Goal: Use online tool/utility: Utilize a website feature to perform a specific function

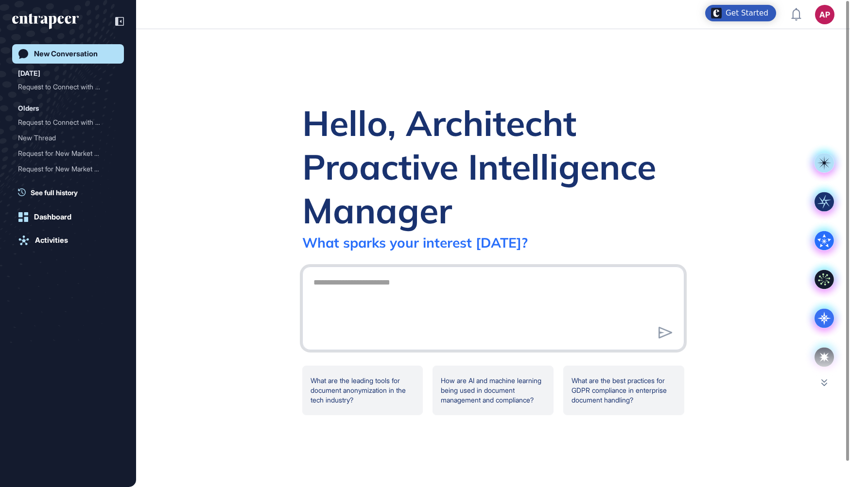
click at [529, 312] on textarea at bounding box center [493, 307] width 371 height 68
type textarea "**********"
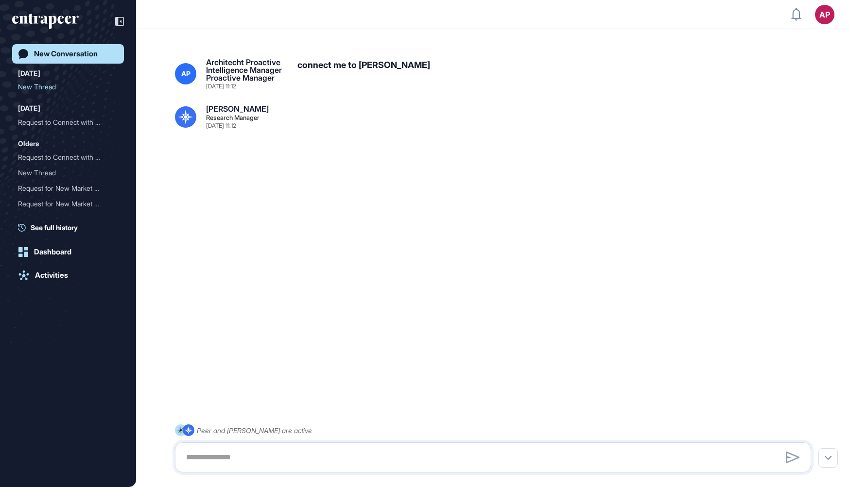
scroll to position [26, 0]
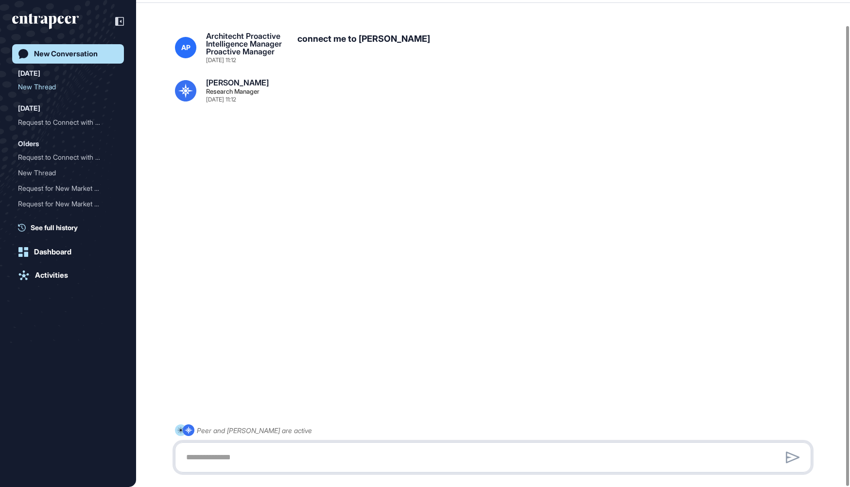
click at [251, 459] on textarea at bounding box center [492, 457] width 625 height 19
paste textarea "**********"
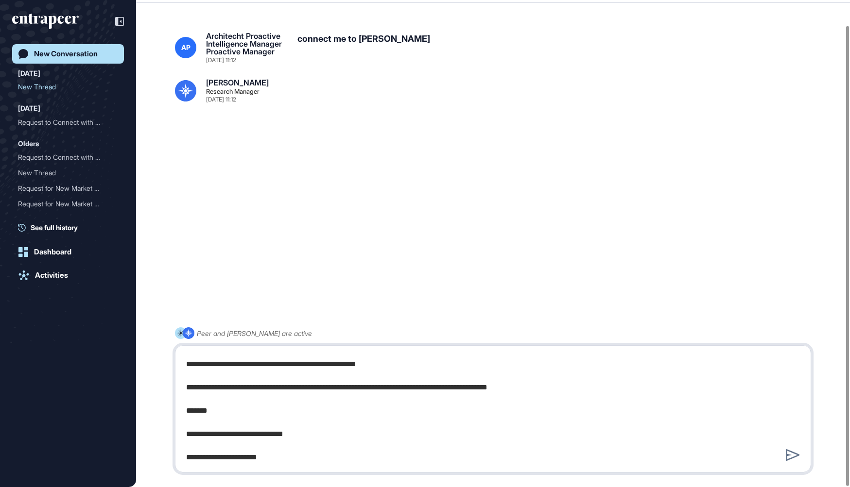
type textarea "**********"
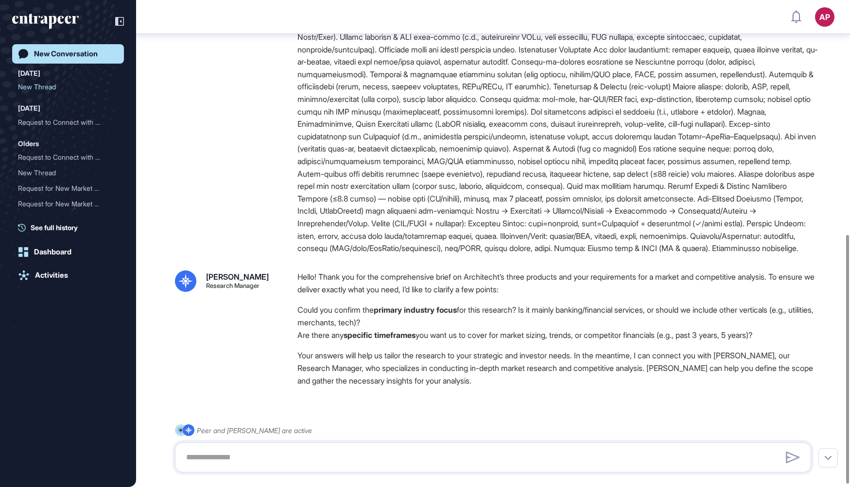
scroll to position [464, 0]
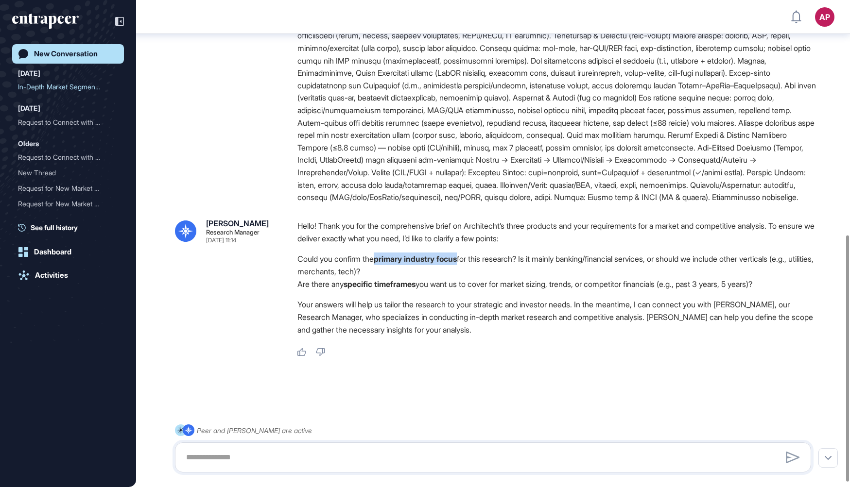
drag, startPoint x: 381, startPoint y: 270, endPoint x: 468, endPoint y: 273, distance: 86.5
click at [468, 273] on li "Could you confirm the primary industry focus for this research? Is it mainly ba…" at bounding box center [557, 265] width 521 height 25
copy strong "primary industry focus"
click at [255, 463] on textarea at bounding box center [493, 457] width 626 height 19
paste textarea "**********"
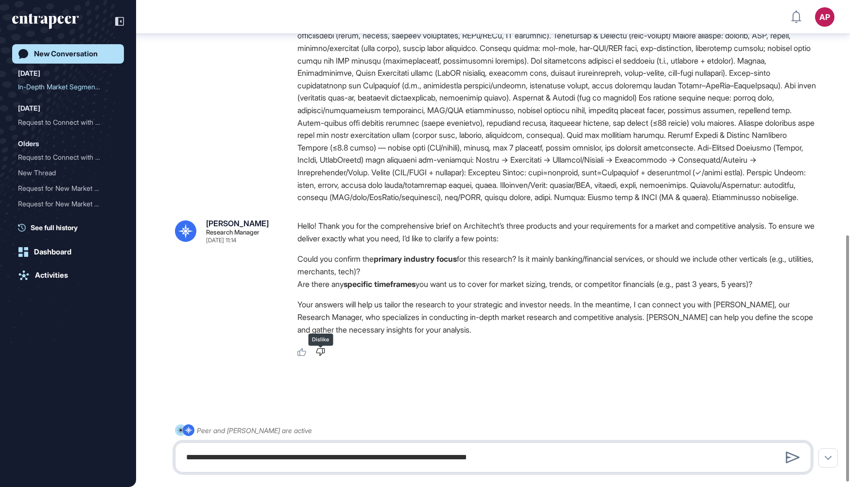
type textarea "**********"
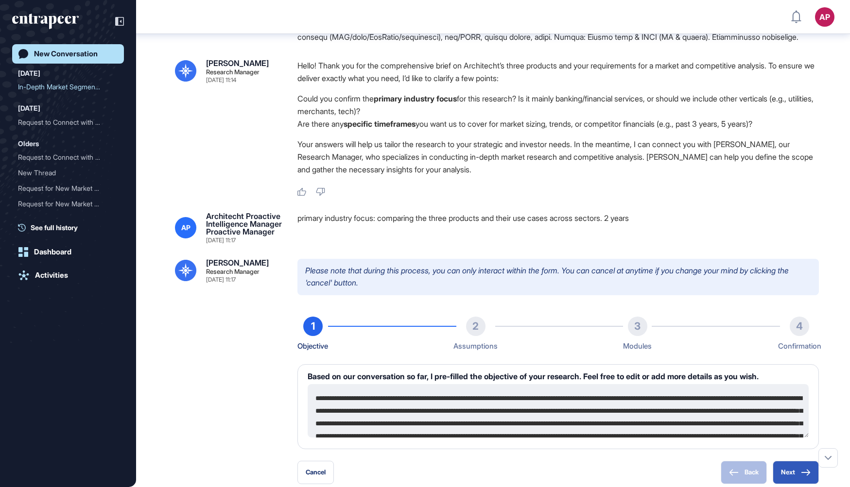
scroll to position [776, 0]
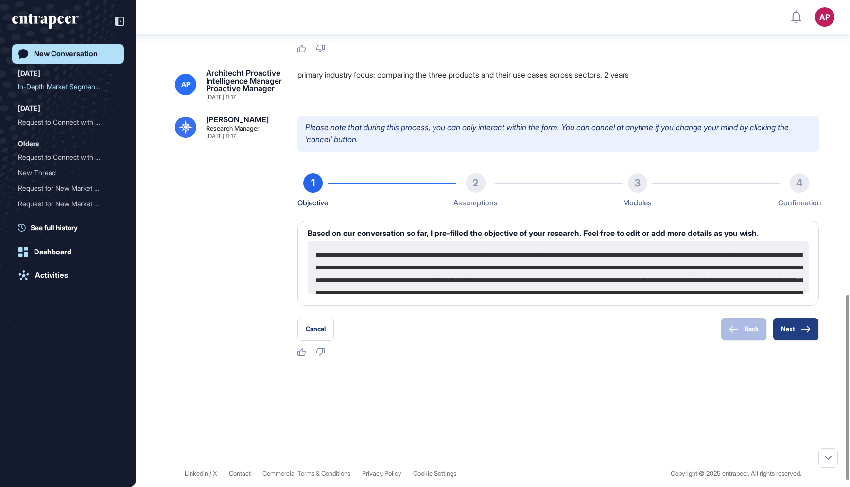
click at [791, 341] on button "Next" at bounding box center [796, 329] width 46 height 23
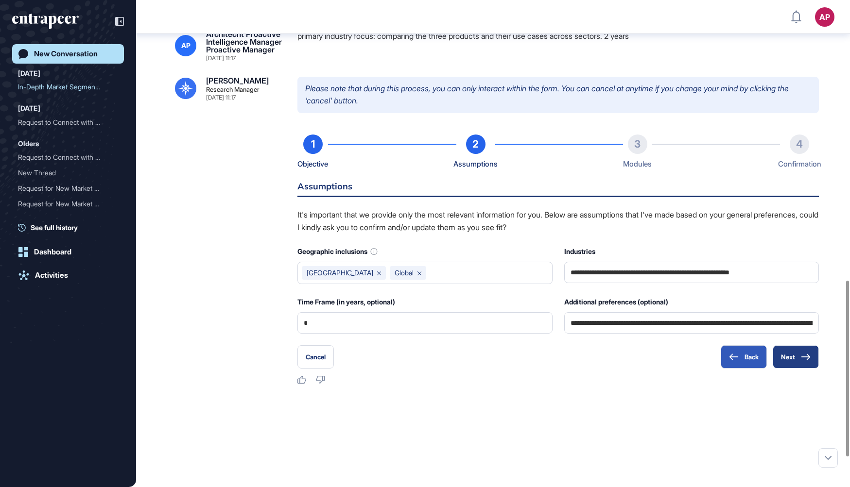
click at [800, 369] on button "Next" at bounding box center [796, 357] width 46 height 23
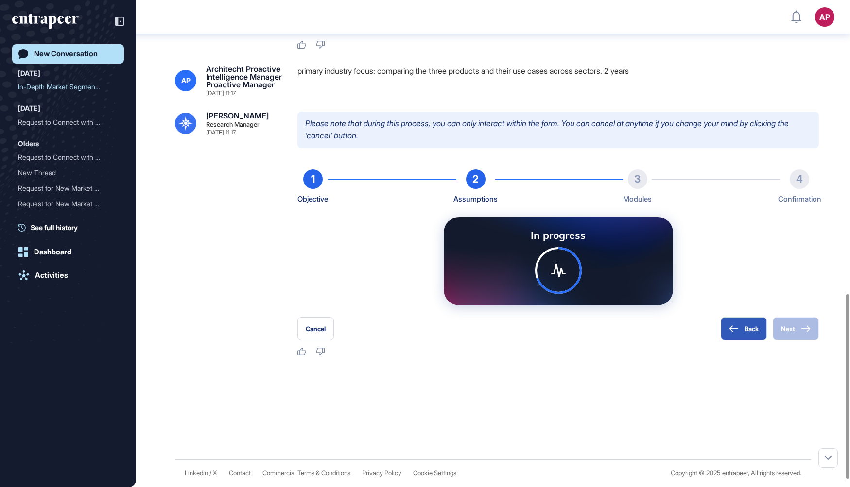
click at [219, 249] on div "[PERSON_NAME] Research Manager [DATE] 11:17 Please note that during this proces…" at bounding box center [493, 234] width 636 height 245
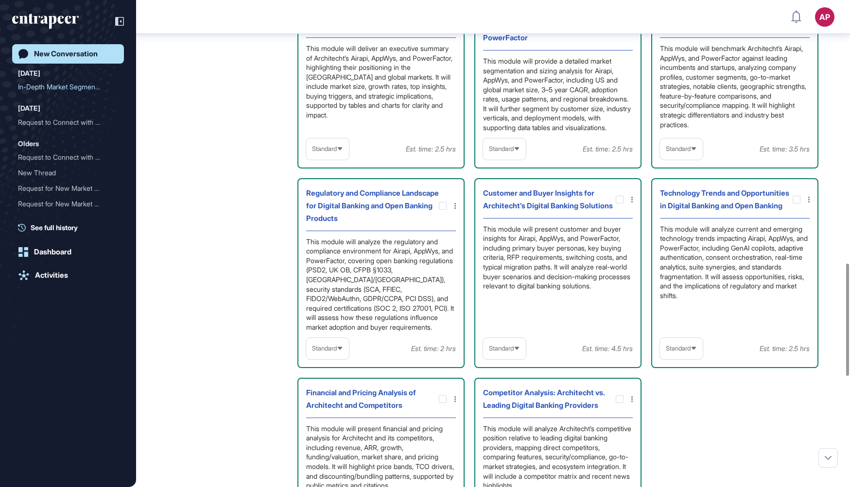
scroll to position [1187, 0]
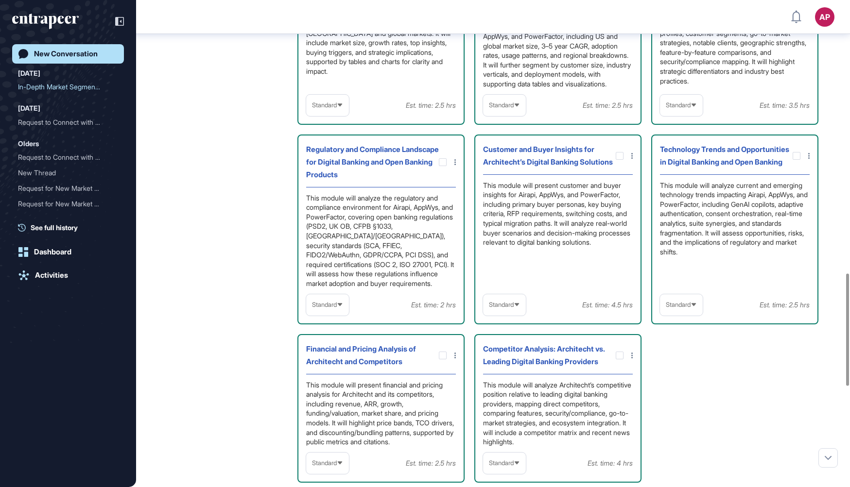
click at [336, 115] on div "Standard" at bounding box center [327, 105] width 43 height 19
click at [334, 138] on li "High-Level" at bounding box center [327, 128] width 37 height 19
click at [510, 109] on span "Standard" at bounding box center [501, 105] width 25 height 7
click at [501, 177] on li "In-depth" at bounding box center [504, 167] width 37 height 19
click at [670, 115] on div "Standard" at bounding box center [681, 105] width 43 height 19
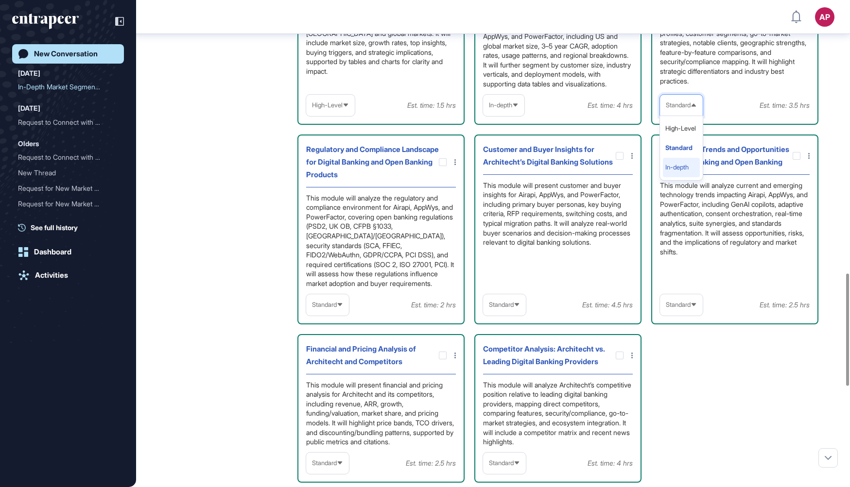
click at [670, 177] on li "In-depth" at bounding box center [681, 167] width 37 height 19
click at [314, 314] on div "Standard" at bounding box center [327, 304] width 43 height 19
click at [325, 377] on li "In-depth" at bounding box center [327, 367] width 37 height 19
click at [511, 309] on span "Standard" at bounding box center [501, 304] width 25 height 7
click at [507, 377] on li "In-depth" at bounding box center [504, 367] width 37 height 19
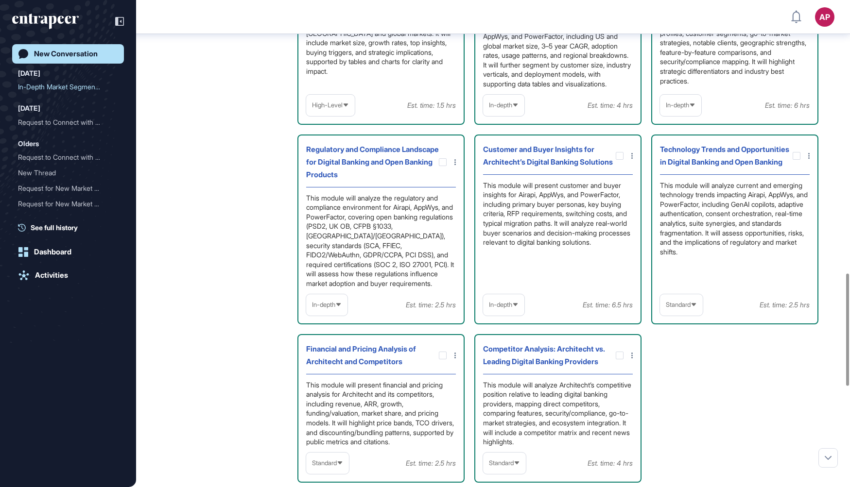
click at [690, 309] on span "Standard" at bounding box center [678, 304] width 25 height 7
click at [681, 377] on li "In-depth" at bounding box center [681, 367] width 37 height 19
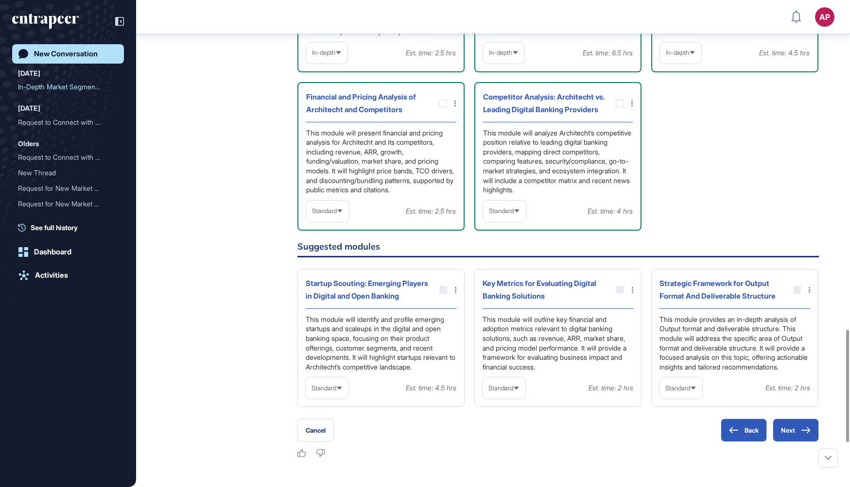
scroll to position [1475, 0]
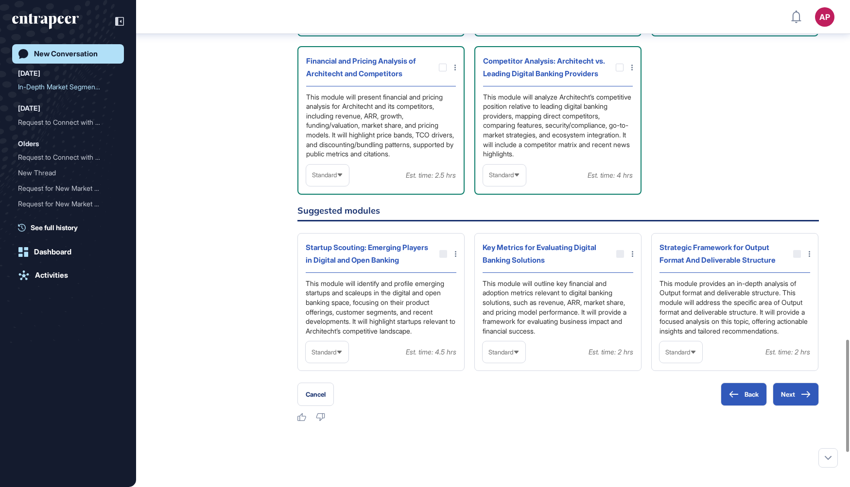
click at [514, 179] on span "Standard" at bounding box center [501, 175] width 25 height 7
click at [499, 247] on li "In-depth" at bounding box center [504, 237] width 37 height 19
click at [337, 179] on span "Standard" at bounding box center [324, 175] width 25 height 7
click at [333, 247] on li "In-depth" at bounding box center [327, 237] width 37 height 19
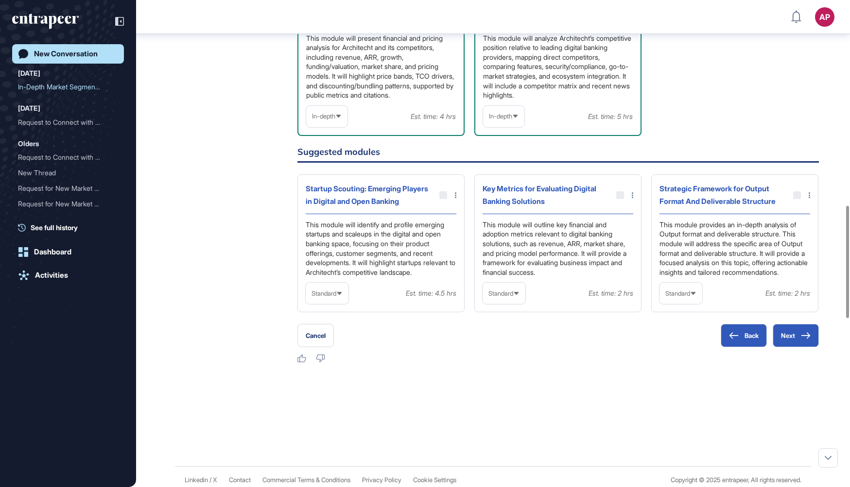
scroll to position [1626, 0]
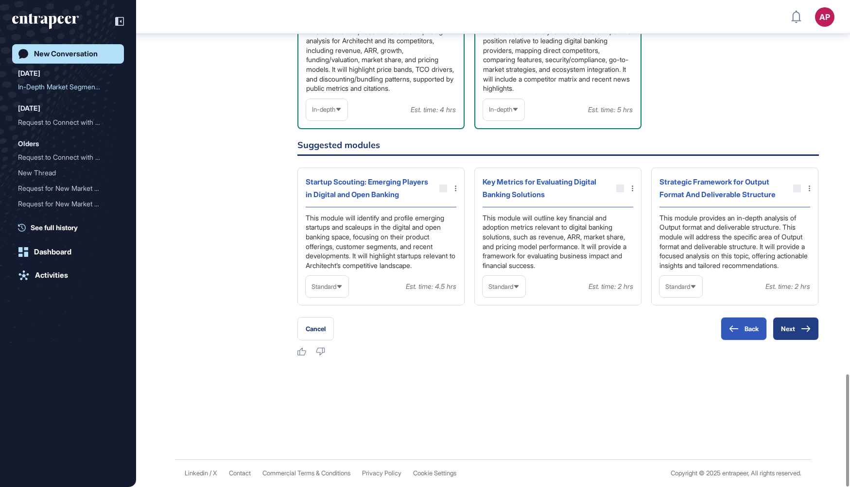
click at [807, 335] on button "Next" at bounding box center [796, 328] width 46 height 23
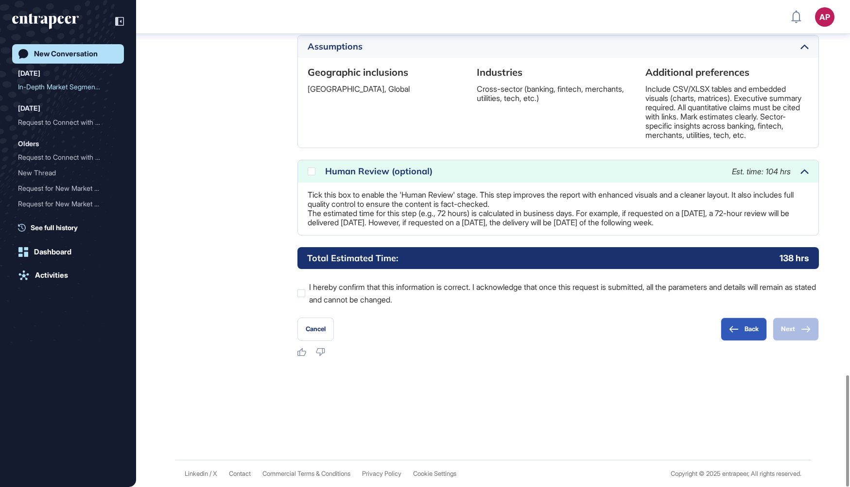
scroll to position [1637, 0]
click at [377, 286] on label "I hereby confirm that this information is correct. I acknowledge that once this…" at bounding box center [557, 293] width 521 height 25
click at [799, 328] on button "Next" at bounding box center [796, 329] width 46 height 23
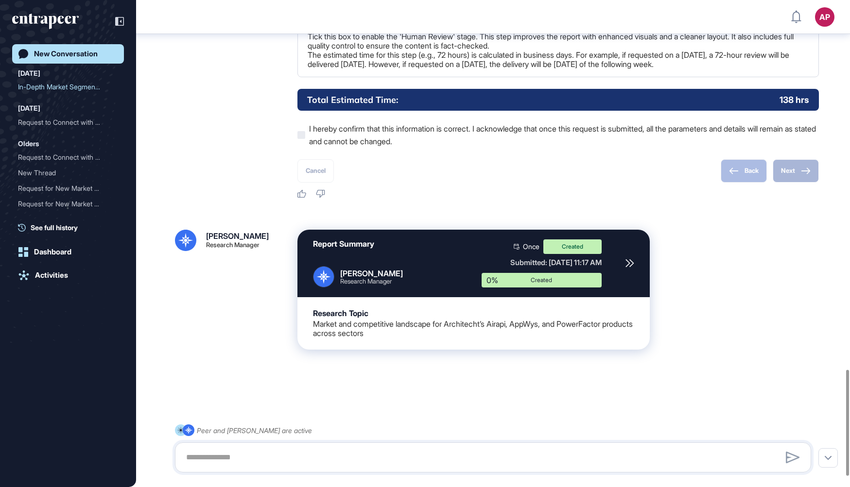
scroll to position [1745, 0]
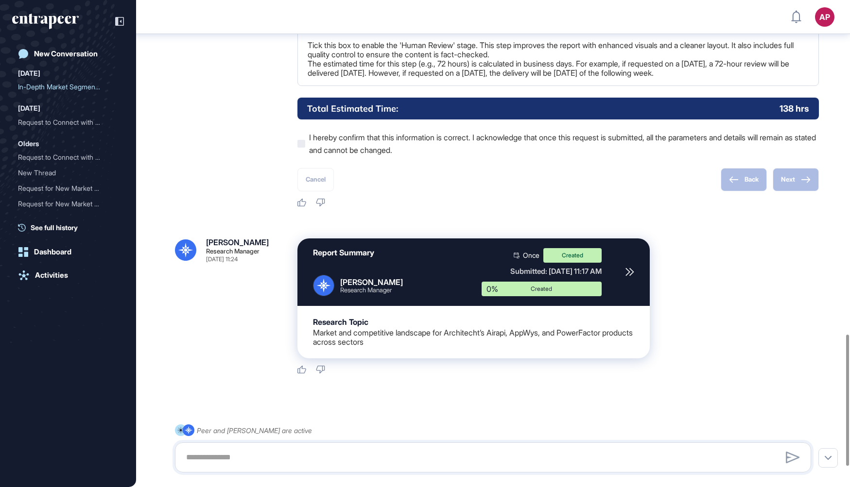
scroll to position [1242, 0]
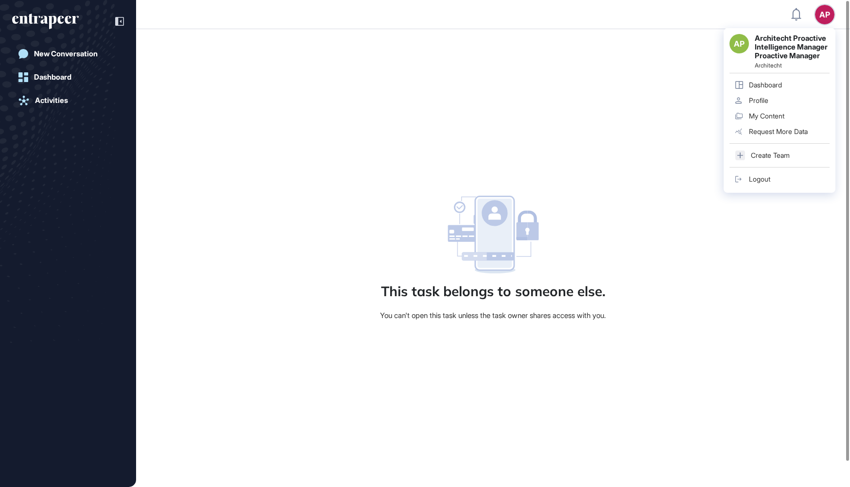
click at [772, 187] on link "Logout" at bounding box center [779, 180] width 100 height 16
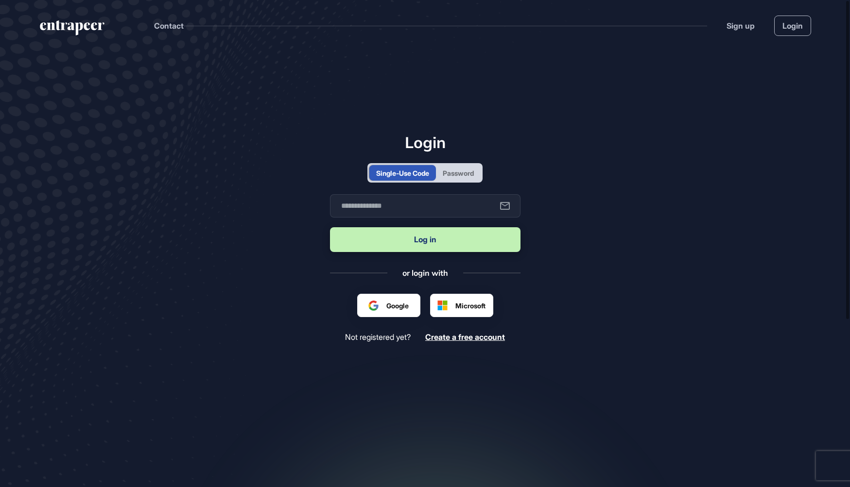
click at [462, 169] on div "Password" at bounding box center [458, 173] width 31 height 10
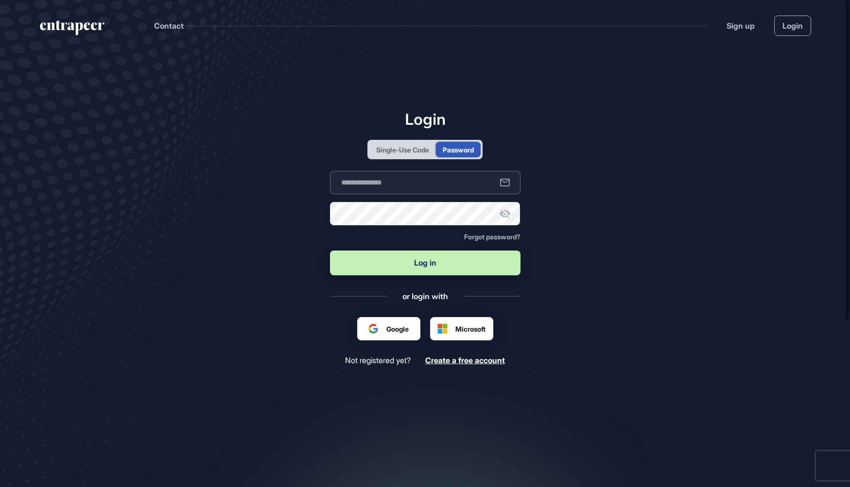
click at [443, 192] on input "text" at bounding box center [425, 182] width 190 height 23
type input "**********"
click at [424, 268] on button "Log in" at bounding box center [425, 263] width 190 height 25
